Goal: Transaction & Acquisition: Download file/media

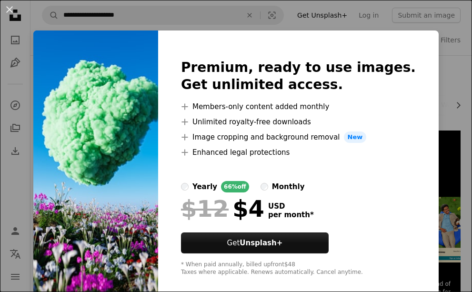
scroll to position [667, 0]
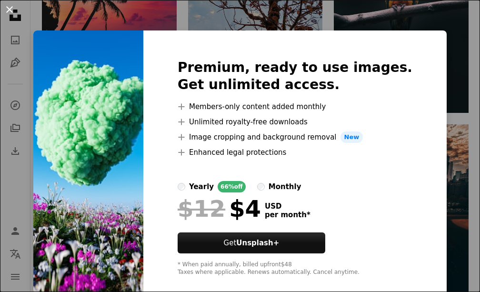
click at [7, 12] on button "An X shape" at bounding box center [9, 9] width 11 height 11
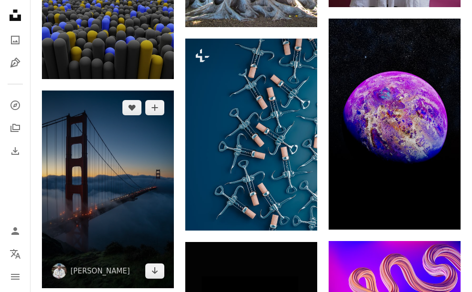
scroll to position [1191, 0]
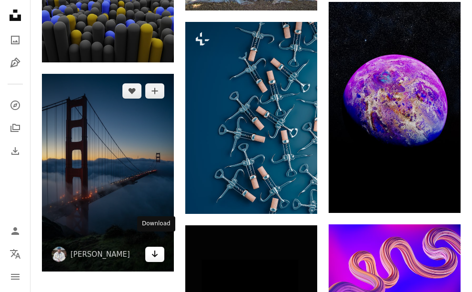
click at [157, 248] on icon "Arrow pointing down" at bounding box center [155, 253] width 8 height 11
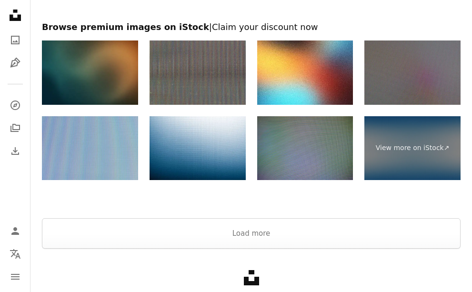
scroll to position [1667, 0]
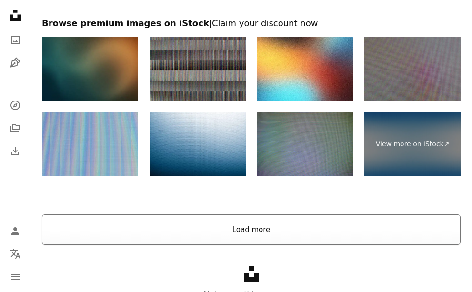
click at [263, 229] on button "Load more" at bounding box center [251, 229] width 419 height 30
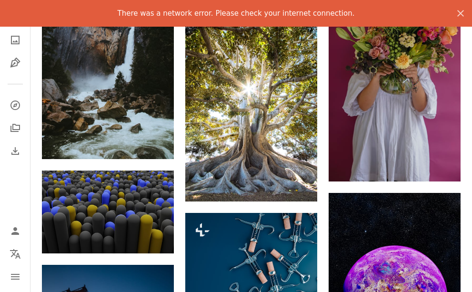
scroll to position [905, 0]
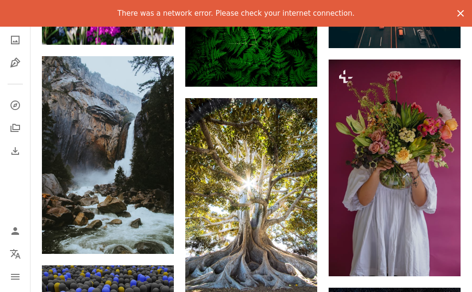
click at [462, 3] on button "An X shape" at bounding box center [460, 13] width 23 height 23
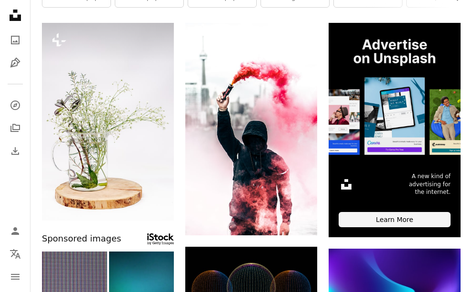
scroll to position [107, 0]
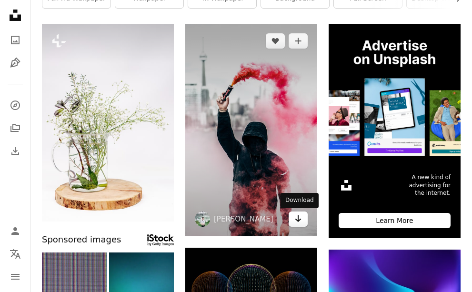
click at [302, 217] on link "Arrow pointing down" at bounding box center [298, 218] width 19 height 15
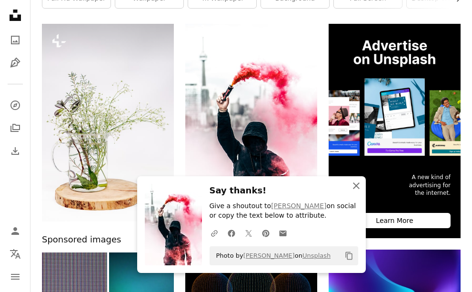
click at [357, 182] on icon "An X shape" at bounding box center [355, 185] width 11 height 11
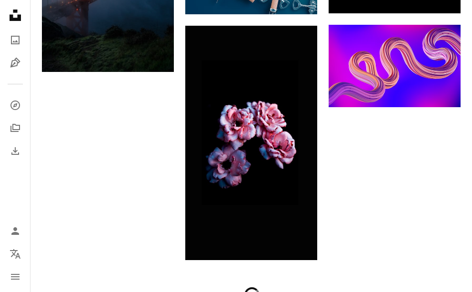
scroll to position [1250, 0]
